Goal: Find specific page/section: Find specific page/section

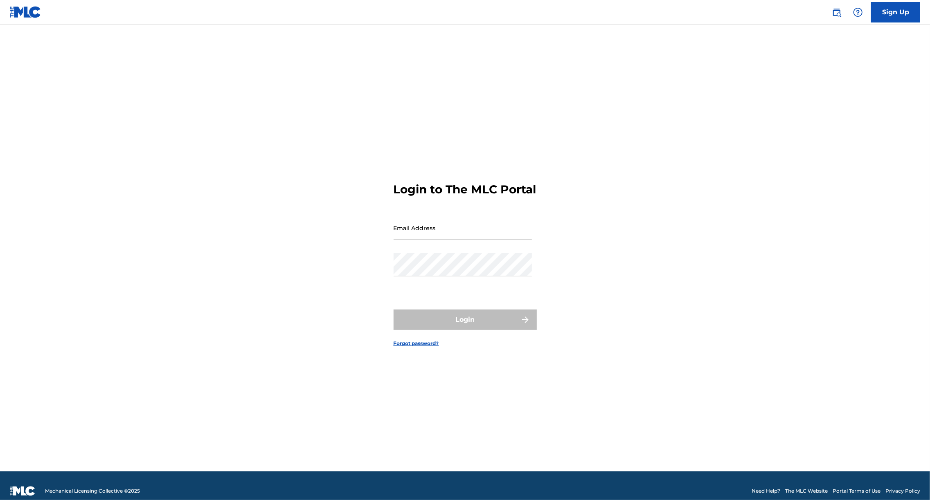
click at [414, 229] on input "Email Address" at bounding box center [463, 227] width 138 height 23
click at [420, 240] on input "Email Address" at bounding box center [463, 227] width 138 height 23
type input "[PERSON_NAME][EMAIL_ADDRESS][DOMAIN_NAME]"
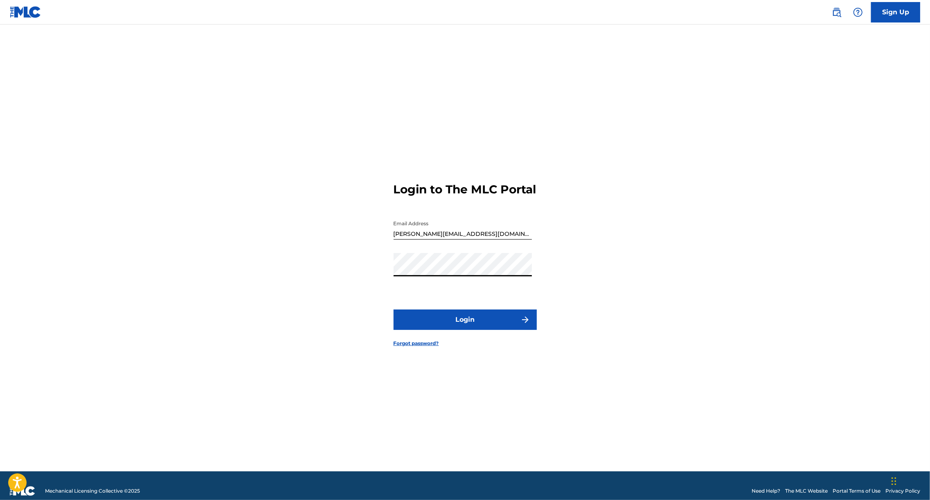
click at [445, 324] on button "Login" at bounding box center [465, 320] width 143 height 20
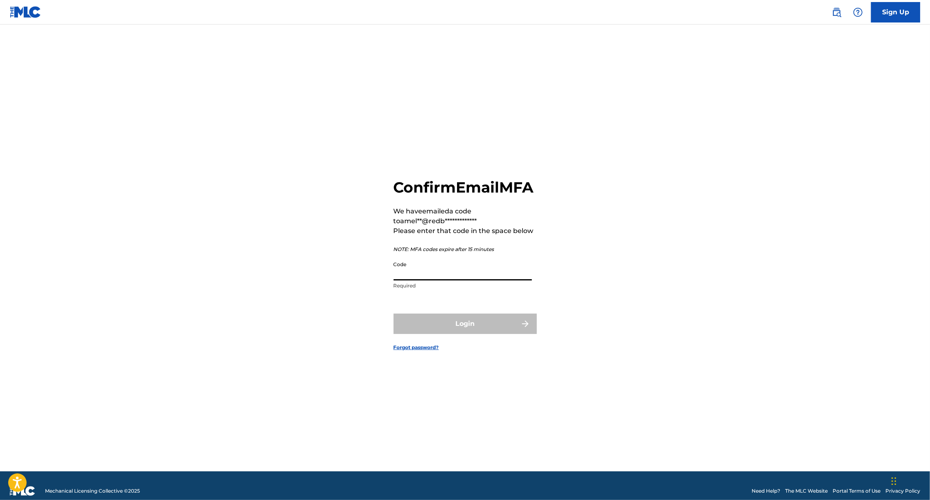
click at [402, 277] on input "Code" at bounding box center [463, 268] width 138 height 23
paste input "253812"
type input "253812"
click at [466, 328] on button "Login" at bounding box center [465, 324] width 143 height 20
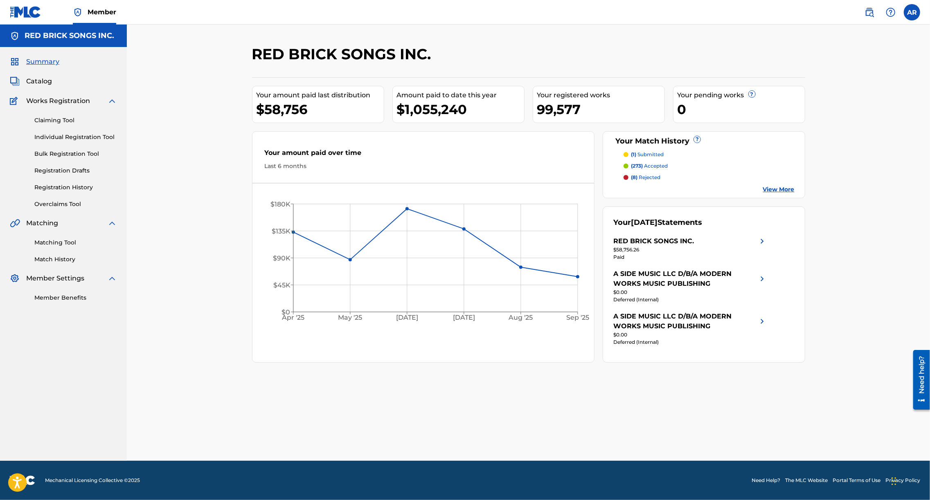
click at [49, 83] on span "Catalog" at bounding box center [39, 81] width 26 height 10
